Goal: Task Accomplishment & Management: Use online tool/utility

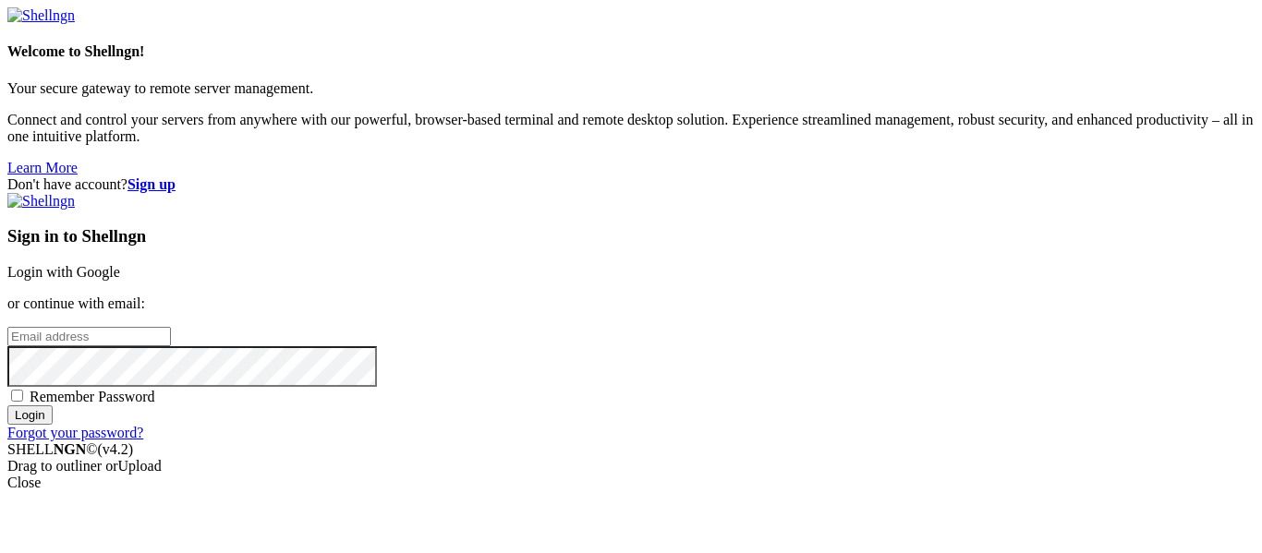
click at [120, 264] on link "Login with Google" at bounding box center [63, 272] width 113 height 16
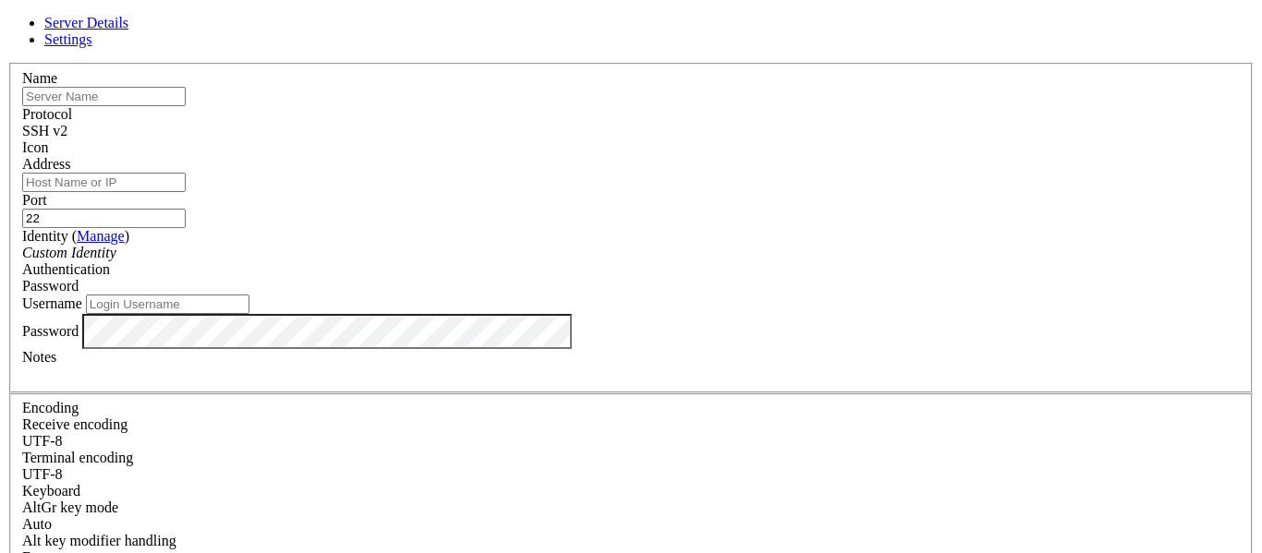
click at [711, 123] on div "SSH v2" at bounding box center [631, 131] width 1218 height 17
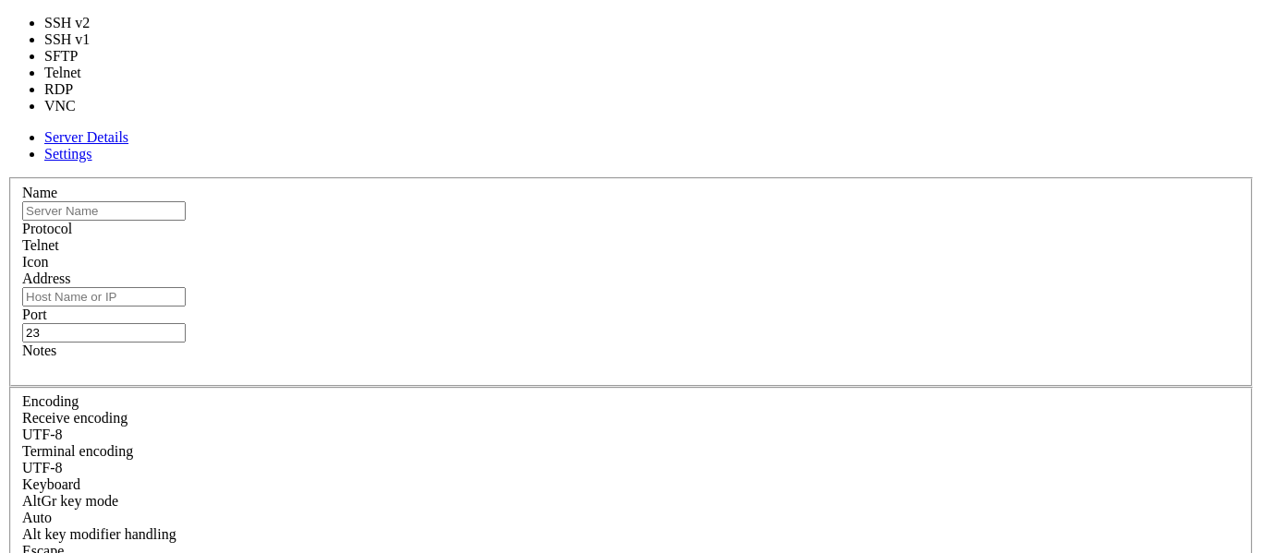
click at [718, 237] on div "Telnet" at bounding box center [631, 245] width 1218 height 17
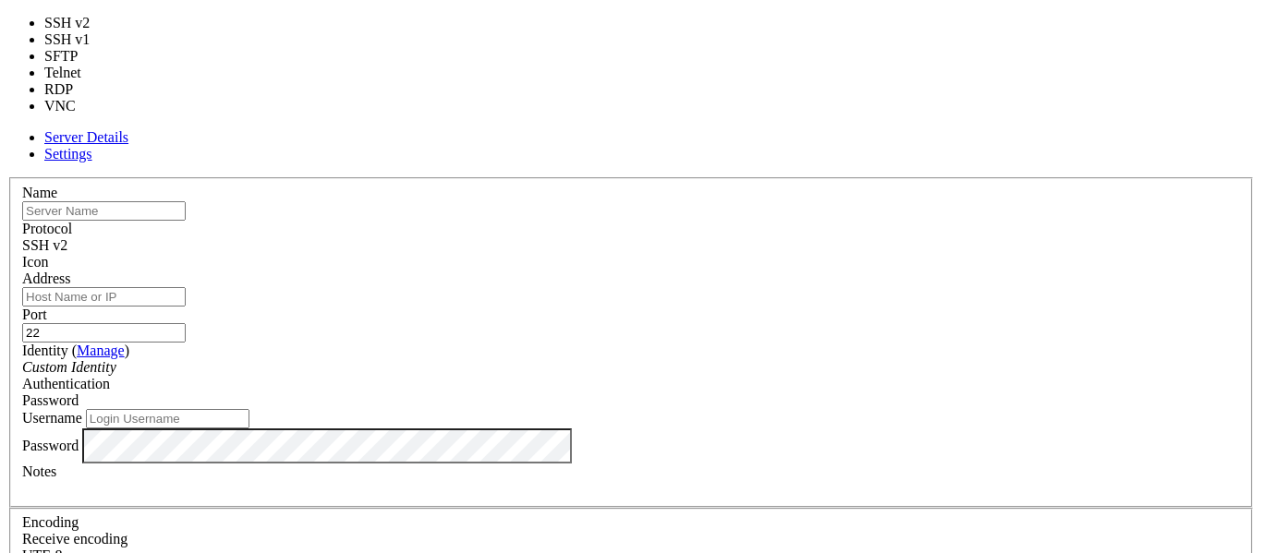
click at [67, 237] on span "SSH v2" at bounding box center [44, 245] width 45 height 16
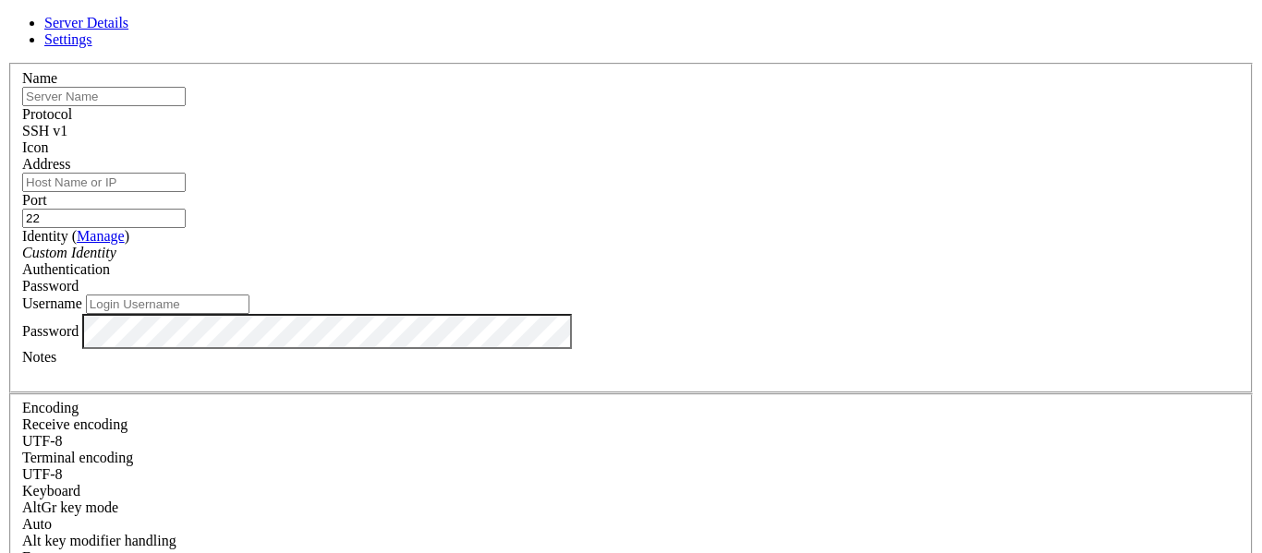
click at [67, 132] on span "SSH v1" at bounding box center [44, 131] width 45 height 16
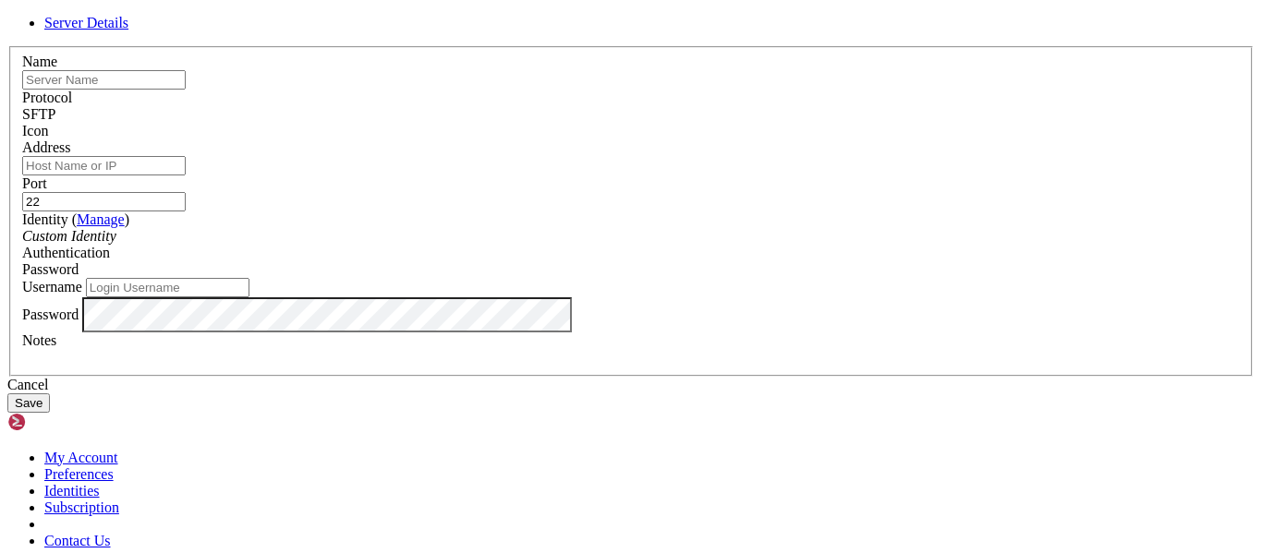
scroll to position [2, 0]
click at [723, 123] on div "Protocol SFTP" at bounding box center [631, 106] width 1218 height 33
click at [722, 123] on div "SFTP" at bounding box center [631, 114] width 1218 height 17
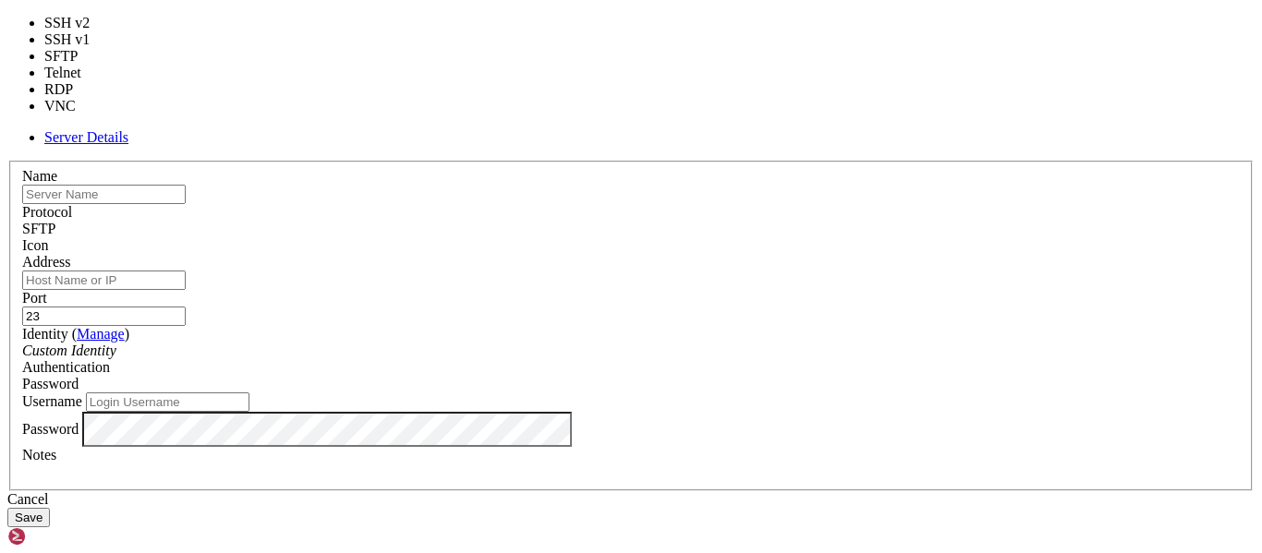
scroll to position [0, 0]
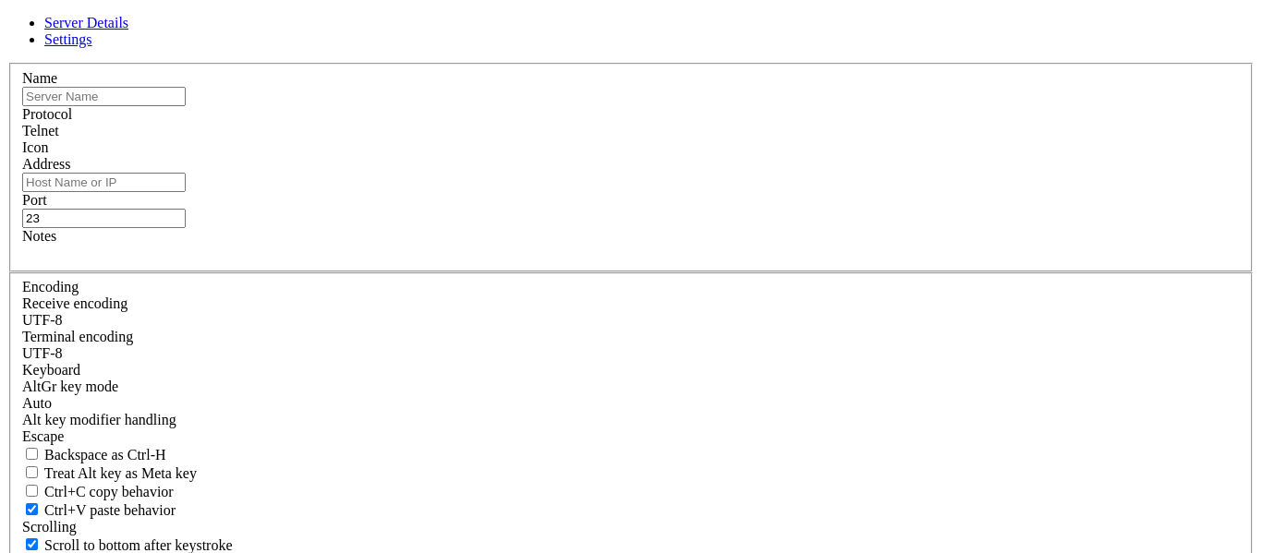
click at [728, 139] on div "Telnet" at bounding box center [631, 131] width 1218 height 17
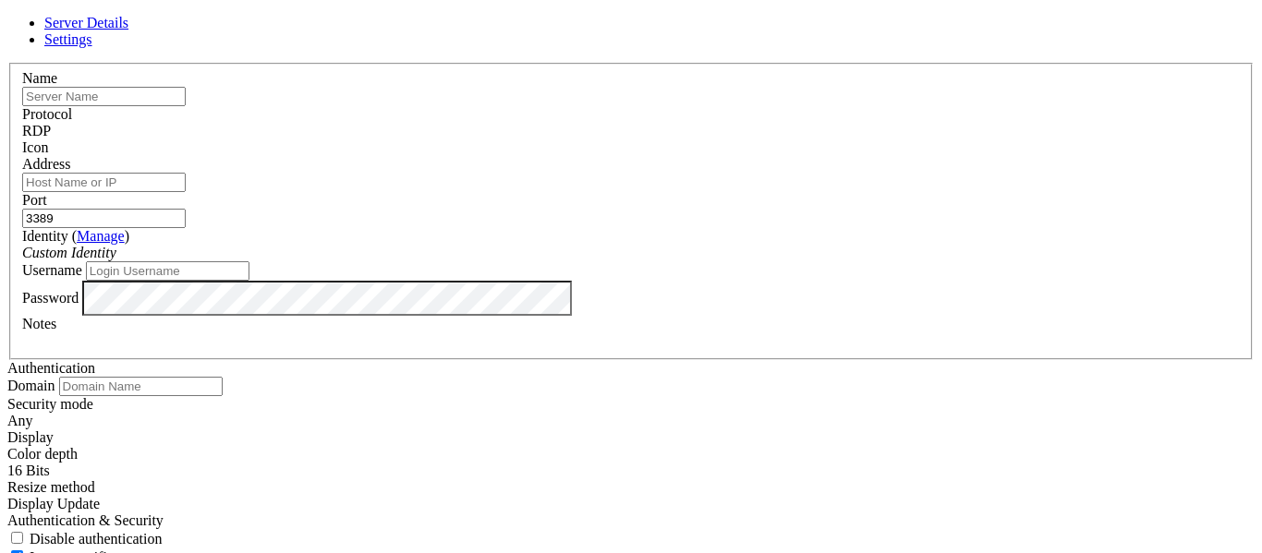
scroll to position [43, 0]
click at [768, 106] on div "Protocol RDP" at bounding box center [631, 122] width 1218 height 33
click at [767, 123] on div "RDP" at bounding box center [631, 131] width 1218 height 17
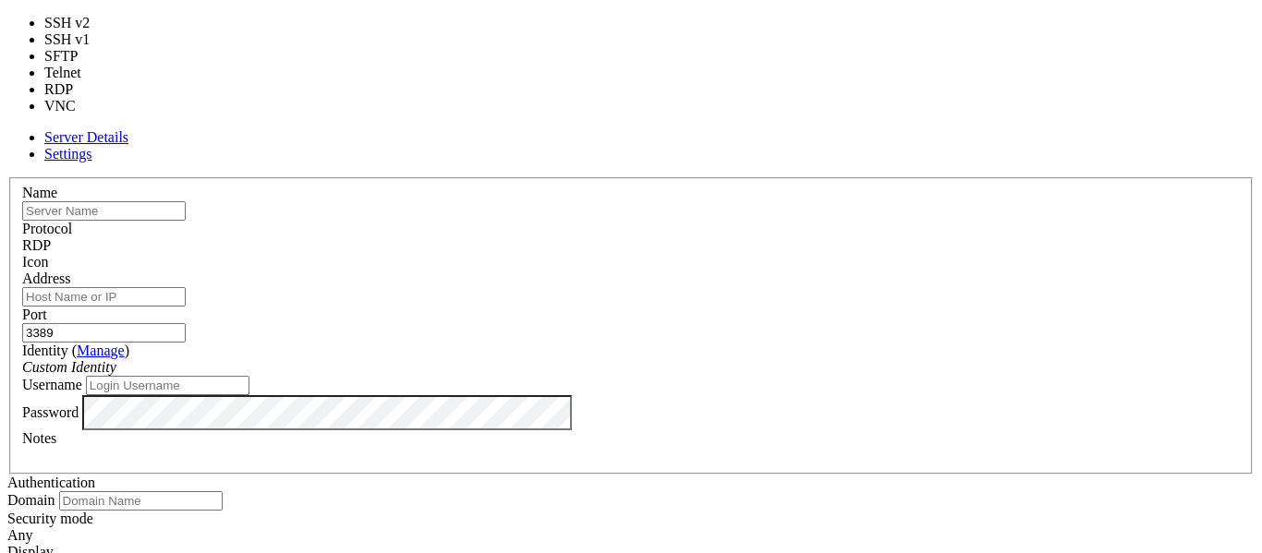
type input "5900"
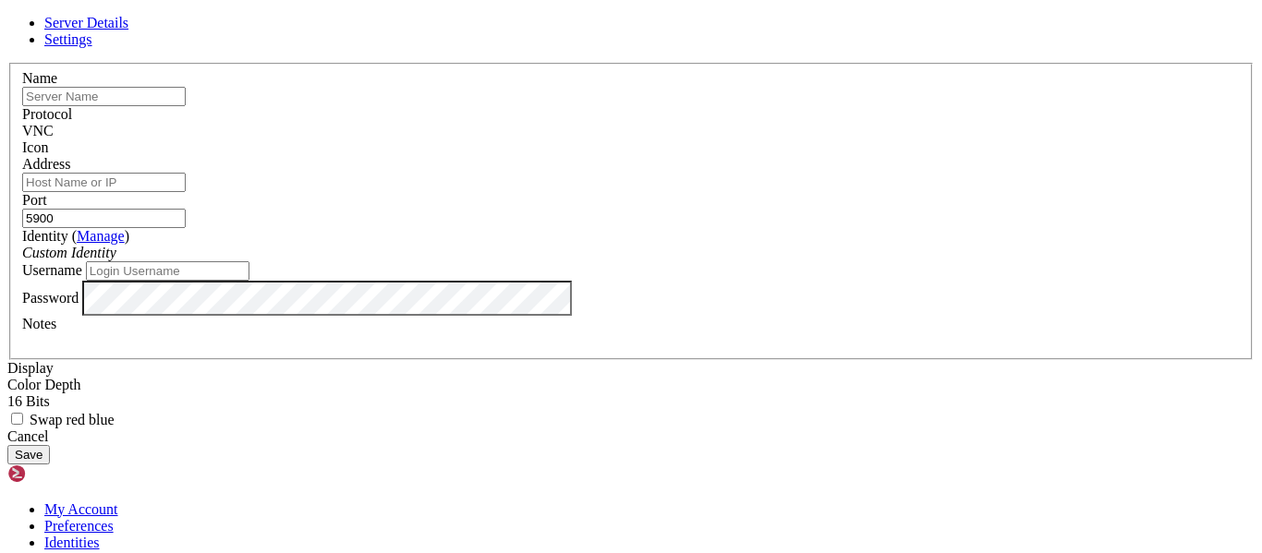
click at [92, 47] on link "Settings" at bounding box center [68, 39] width 48 height 16
click at [128, 30] on link "Server Details" at bounding box center [86, 23] width 84 height 16
click at [54, 123] on span "VNC" at bounding box center [37, 131] width 31 height 16
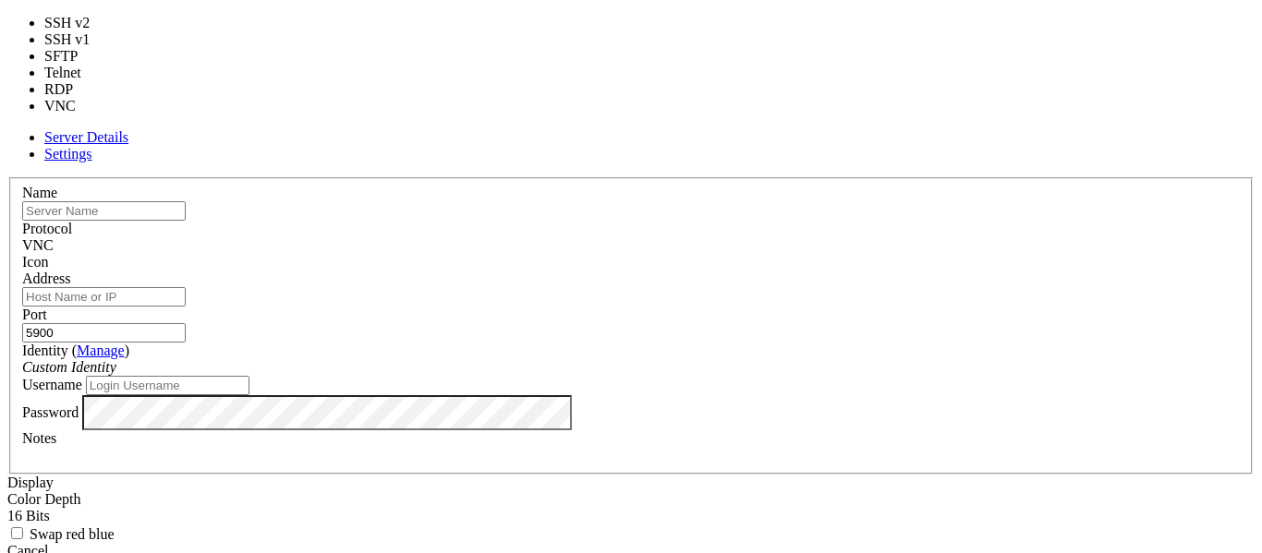
click at [864, 359] on div "Custom Identity" at bounding box center [631, 367] width 1218 height 17
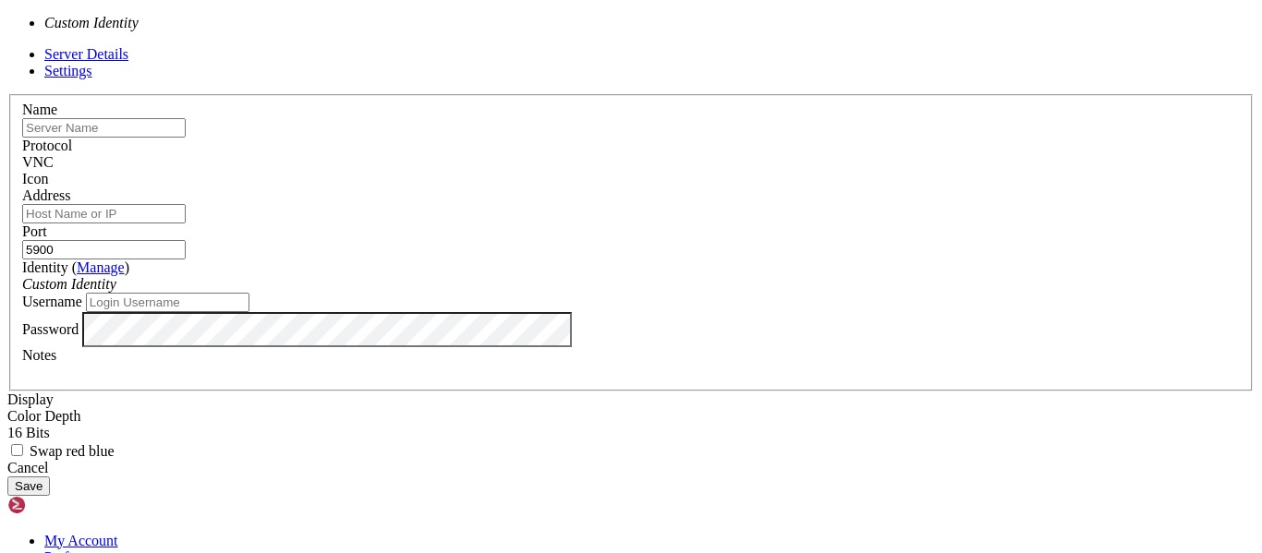
click at [125, 260] on link "Manage" at bounding box center [101, 268] width 48 height 16
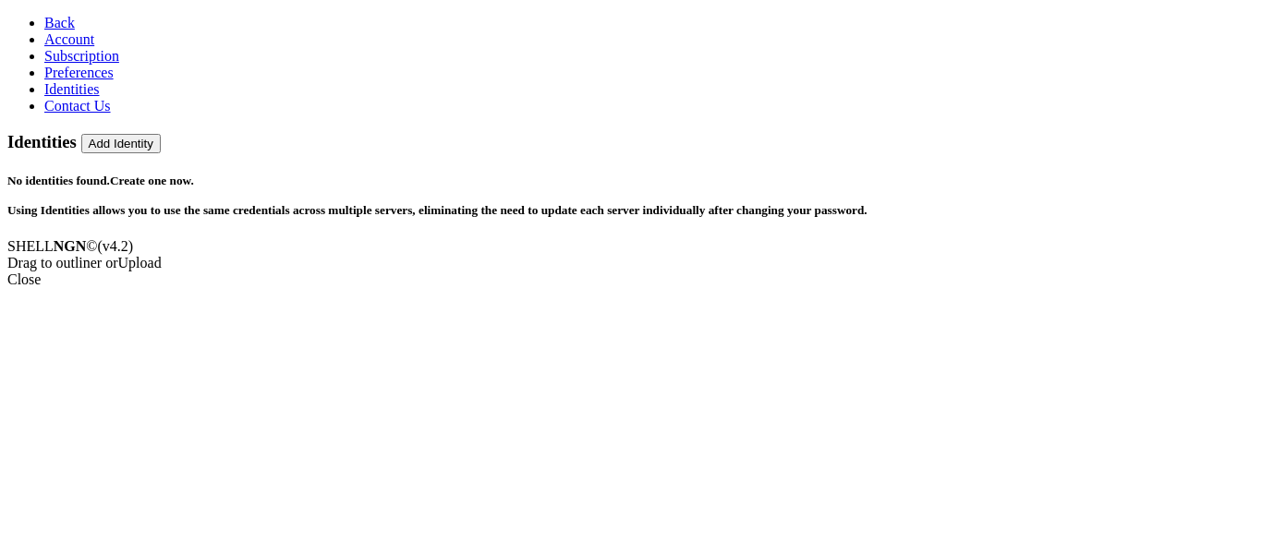
click at [100, 97] on link "Identities" at bounding box center [71, 89] width 55 height 16
click at [44, 18] on icon at bounding box center [44, 23] width 0 height 16
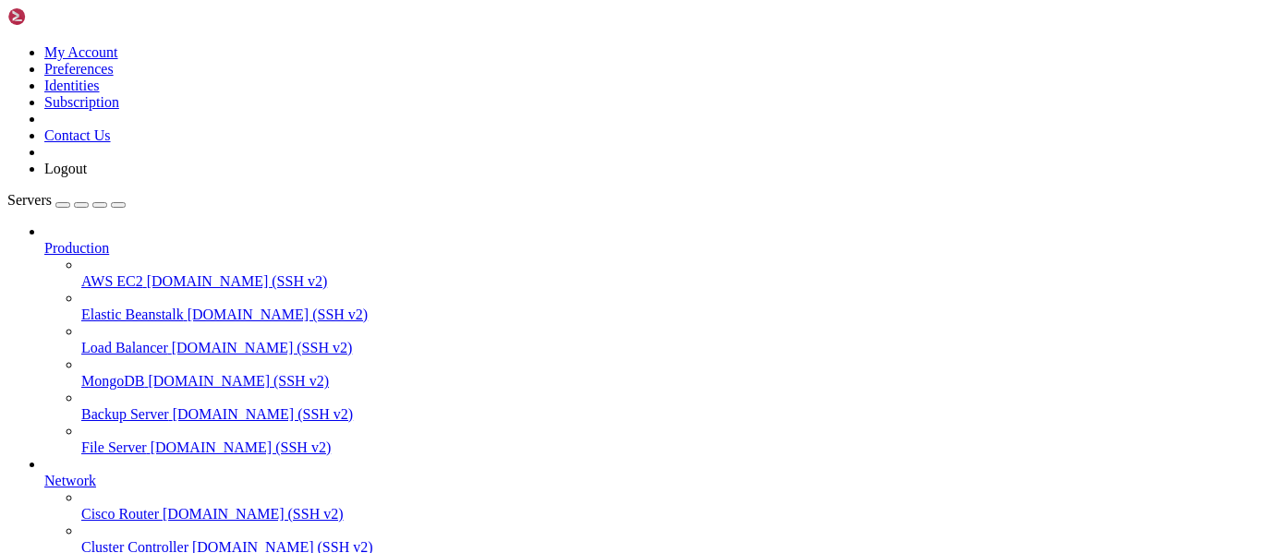
scroll to position [143, 0]
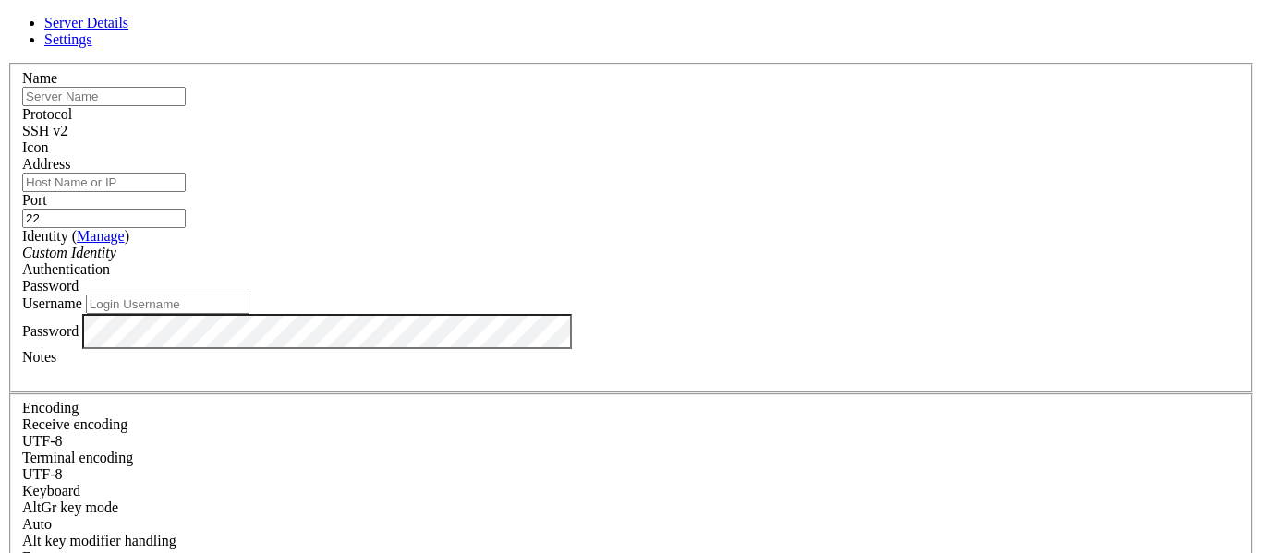
click at [722, 139] on div "SSH v2" at bounding box center [631, 131] width 1218 height 17
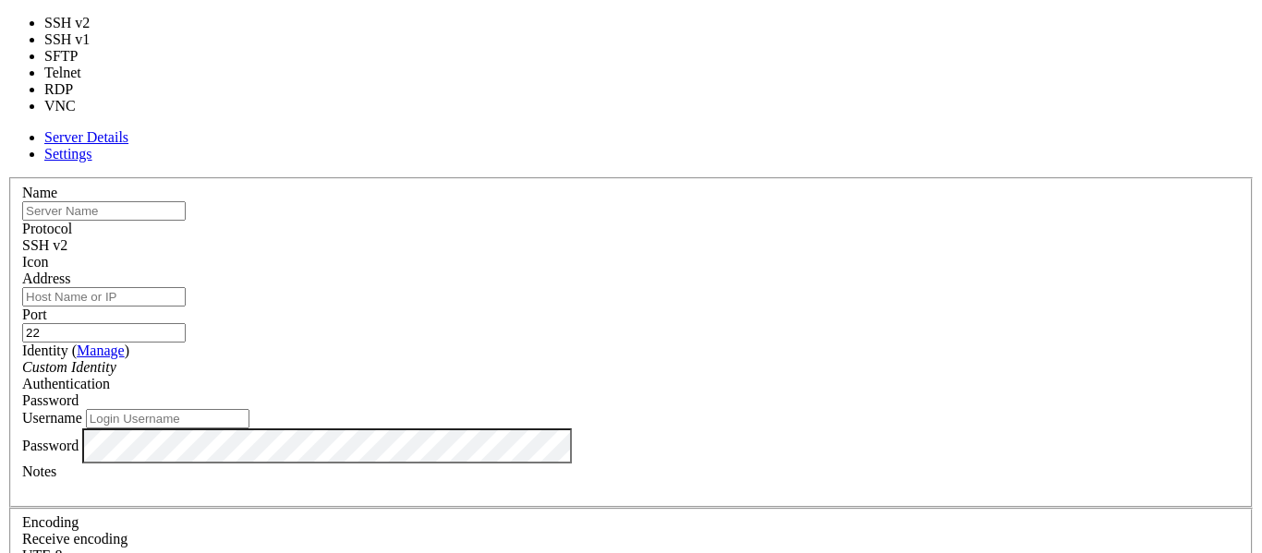
click at [497, 129] on div "Server Details Settings Name Protocol SSH v2 Icon" at bounding box center [630, 510] width 1247 height 763
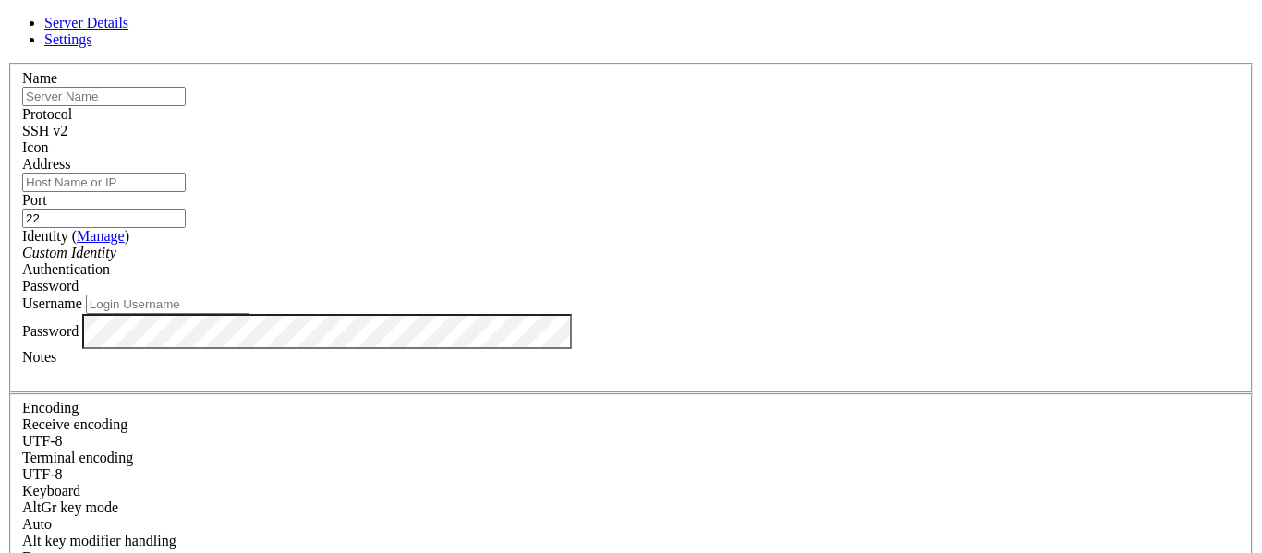
click at [92, 34] on link "Settings" at bounding box center [68, 39] width 48 height 16
click at [128, 30] on span "Server Details" at bounding box center [86, 23] width 84 height 16
click at [713, 106] on div "Protocol SSH v2" at bounding box center [631, 122] width 1218 height 33
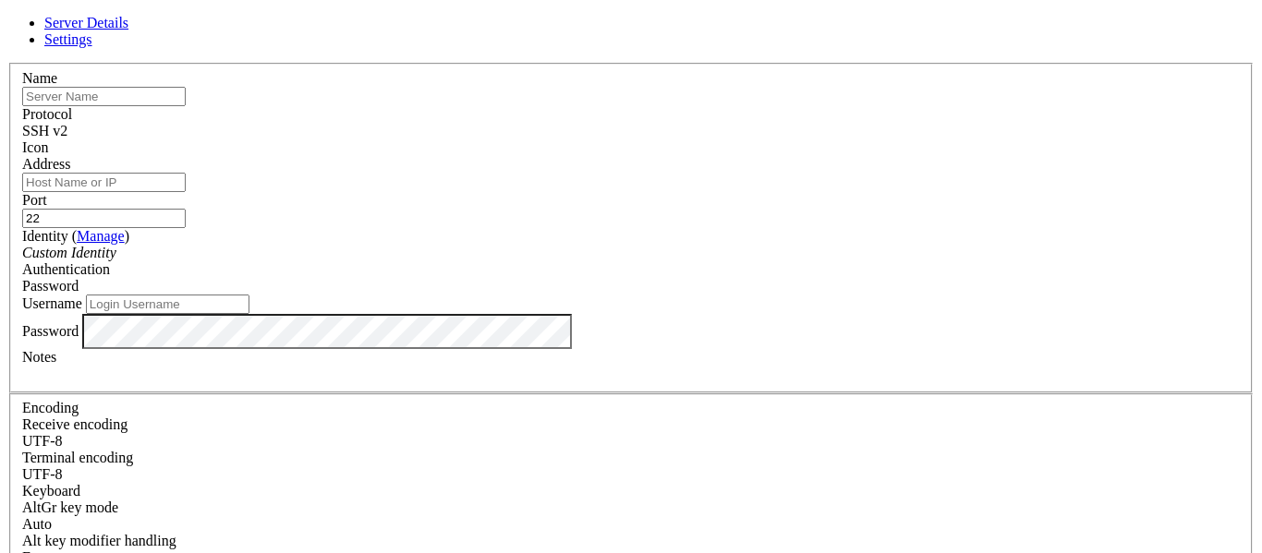
click at [685, 123] on div "SSH v2" at bounding box center [631, 131] width 1218 height 17
click at [92, 47] on span "Settings" at bounding box center [68, 39] width 48 height 16
click at [128, 30] on link "Server Details" at bounding box center [86, 23] width 84 height 16
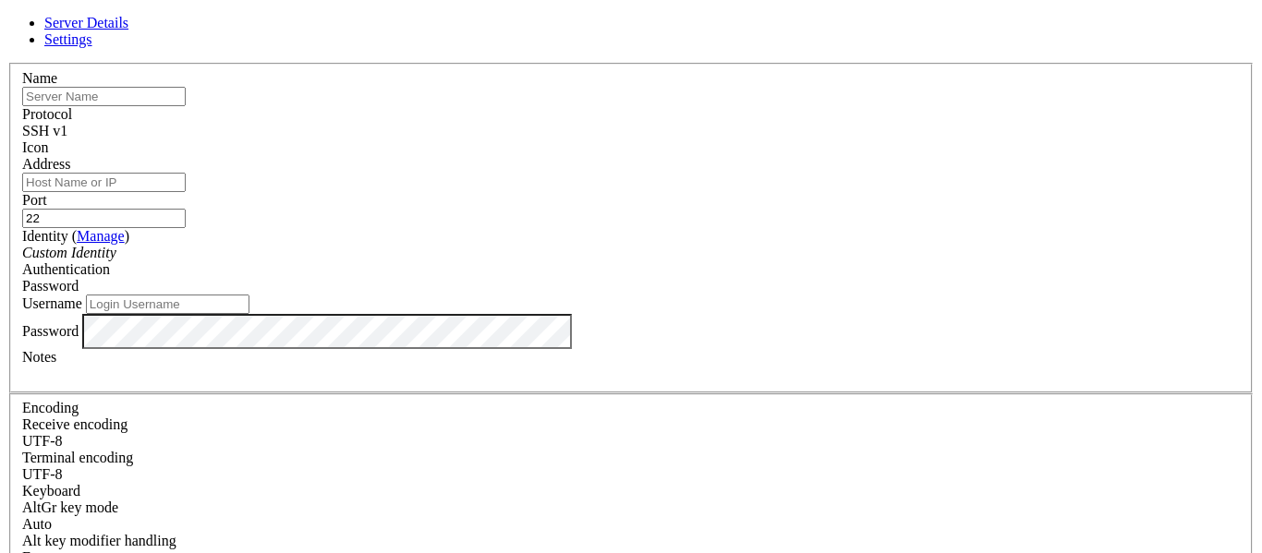
click at [724, 106] on div "Protocol SSH v1" at bounding box center [631, 122] width 1218 height 33
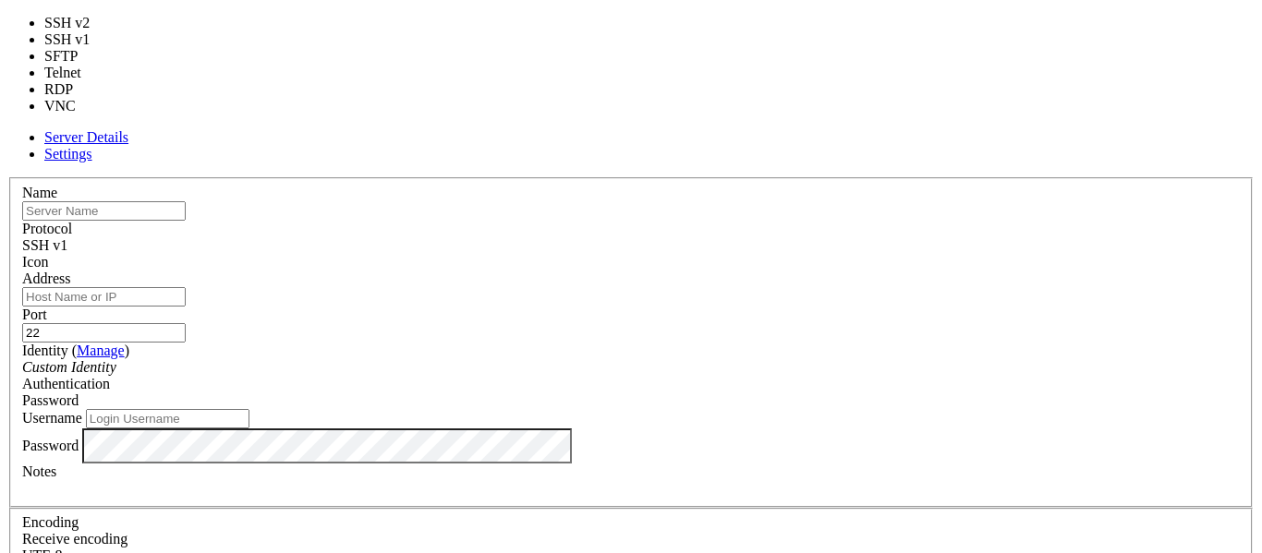
click at [721, 237] on div "SSH v1" at bounding box center [631, 245] width 1218 height 17
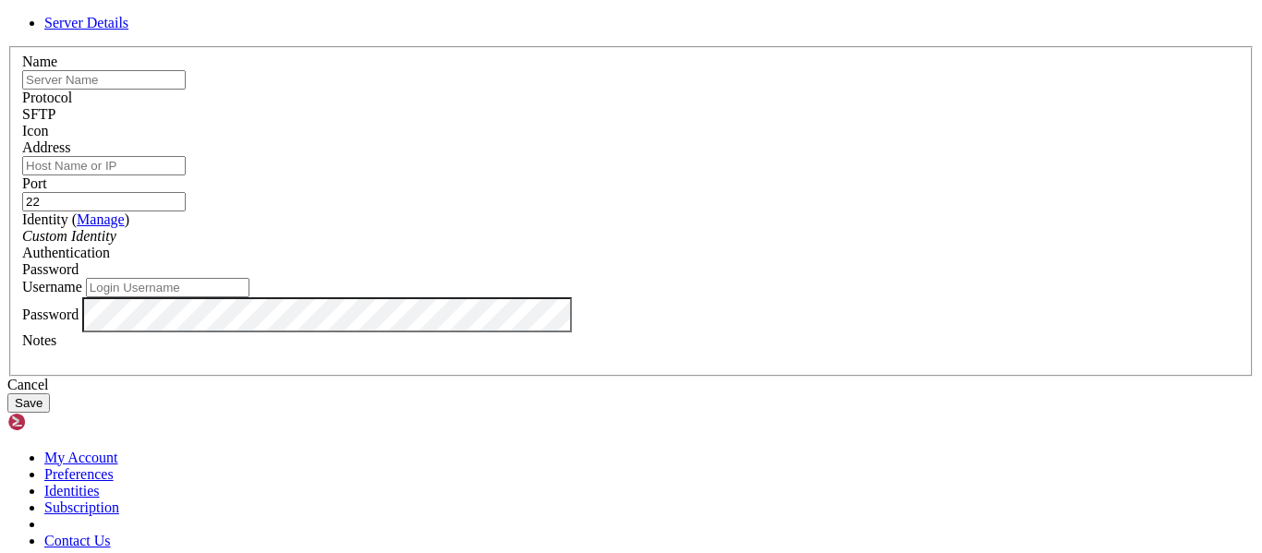
click at [750, 106] on div "SFTP" at bounding box center [631, 114] width 1218 height 17
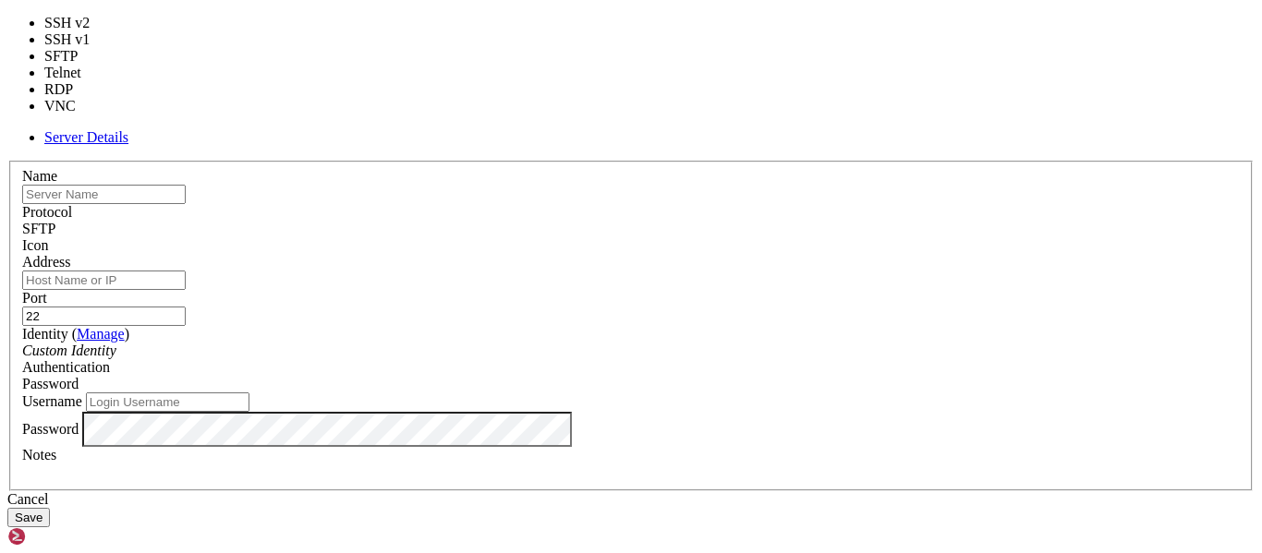
type input "23"
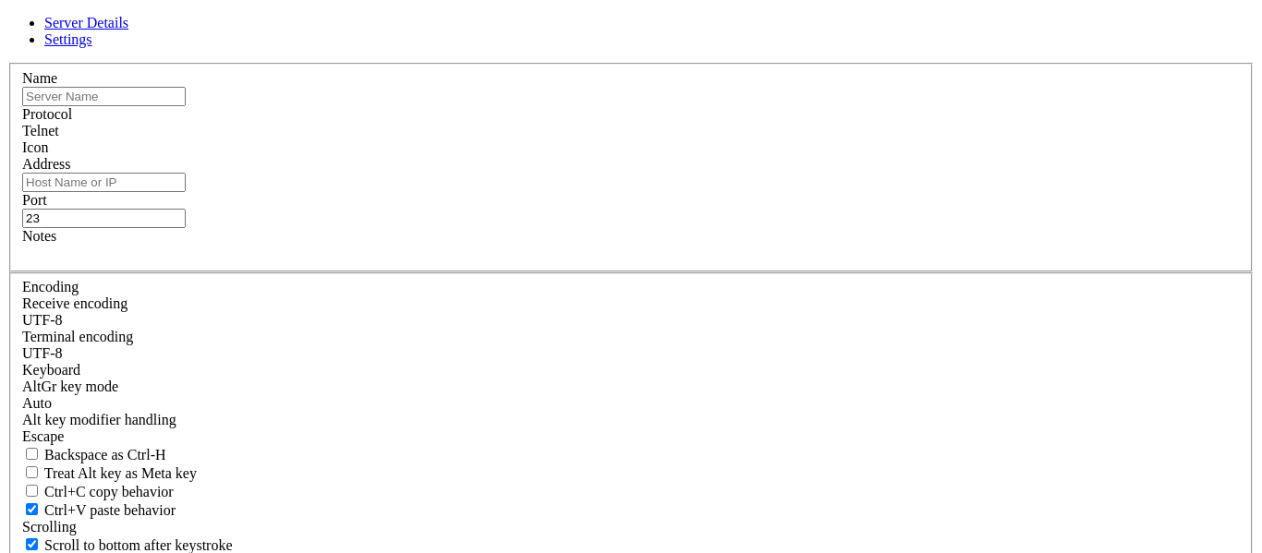
click at [92, 47] on link "Settings" at bounding box center [68, 39] width 48 height 16
click at [128, 30] on link "Server Details" at bounding box center [86, 23] width 84 height 16
click at [934, 249] on div "Server Details Settings Name Protocol Telnet Icon" at bounding box center [630, 336] width 1247 height 642
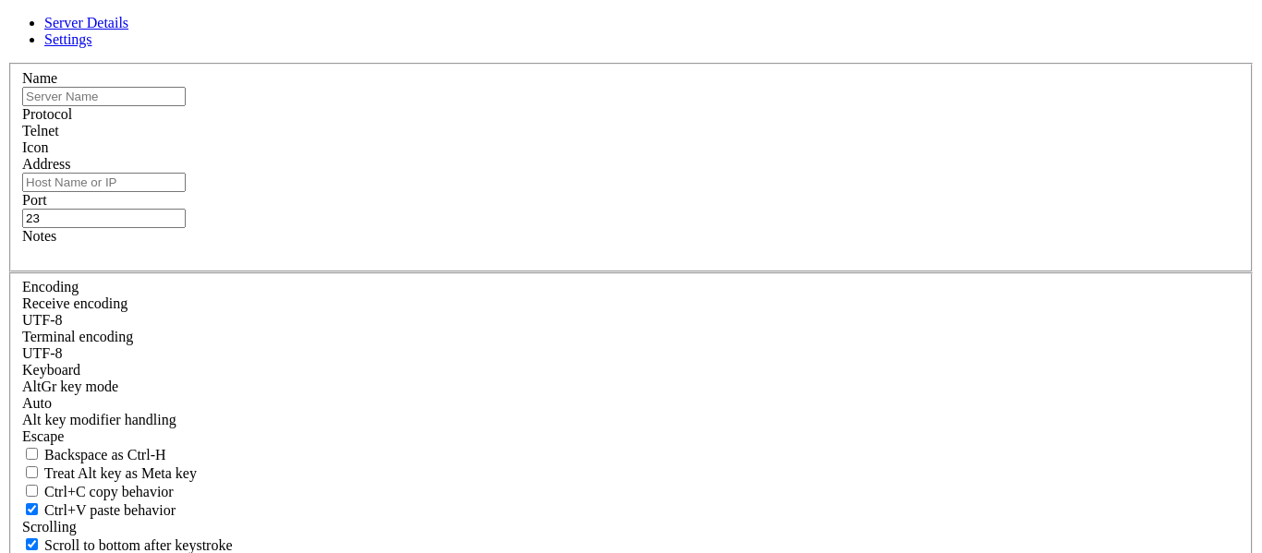
click at [863, 48] on header "Server Details Settings" at bounding box center [630, 31] width 1247 height 33
click at [7, 63] on icon at bounding box center [7, 63] width 0 height 0
